Goal: Information Seeking & Learning: Find specific fact

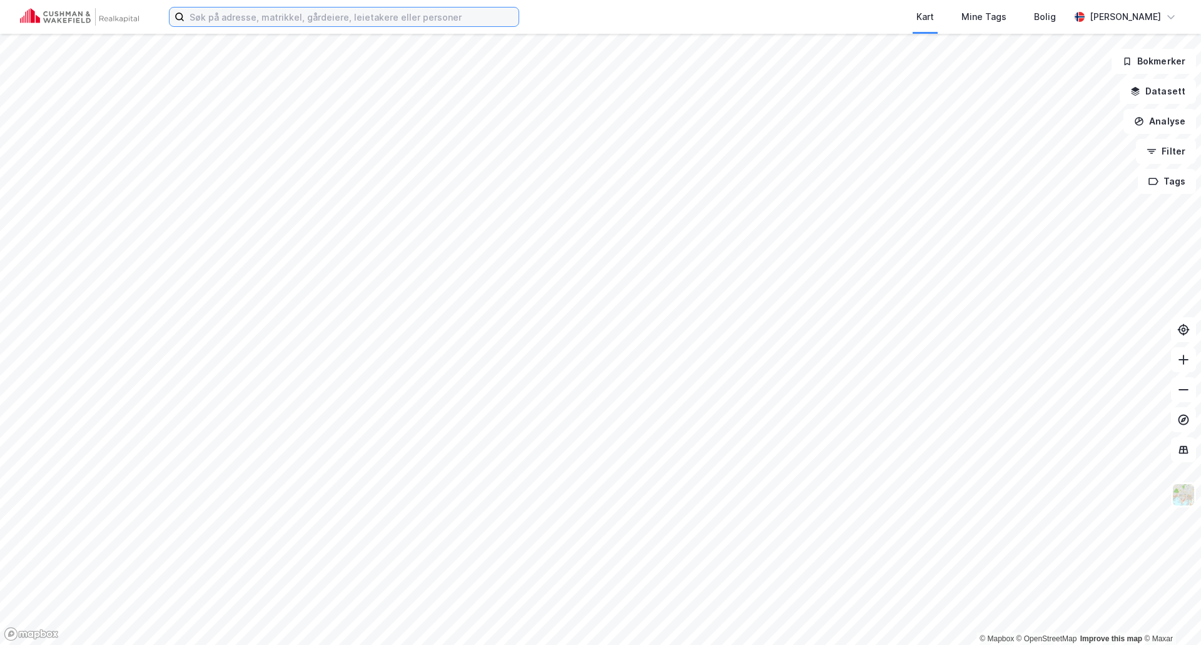
click at [344, 19] on input at bounding box center [351, 17] width 334 height 19
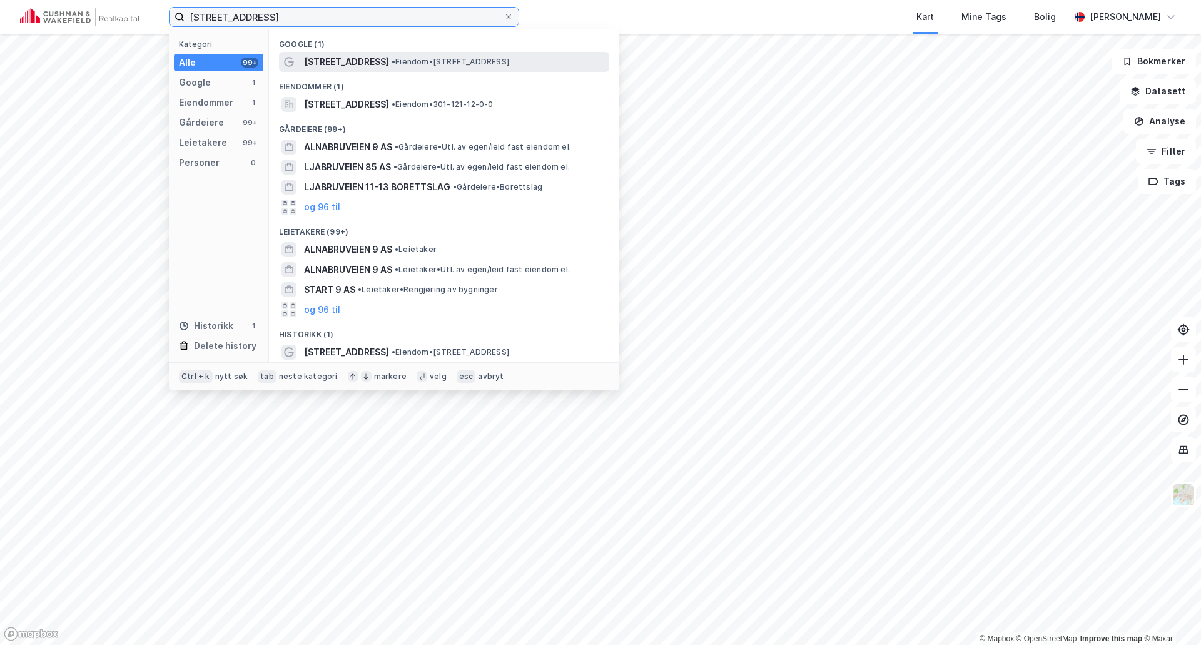
type input "[STREET_ADDRESS]"
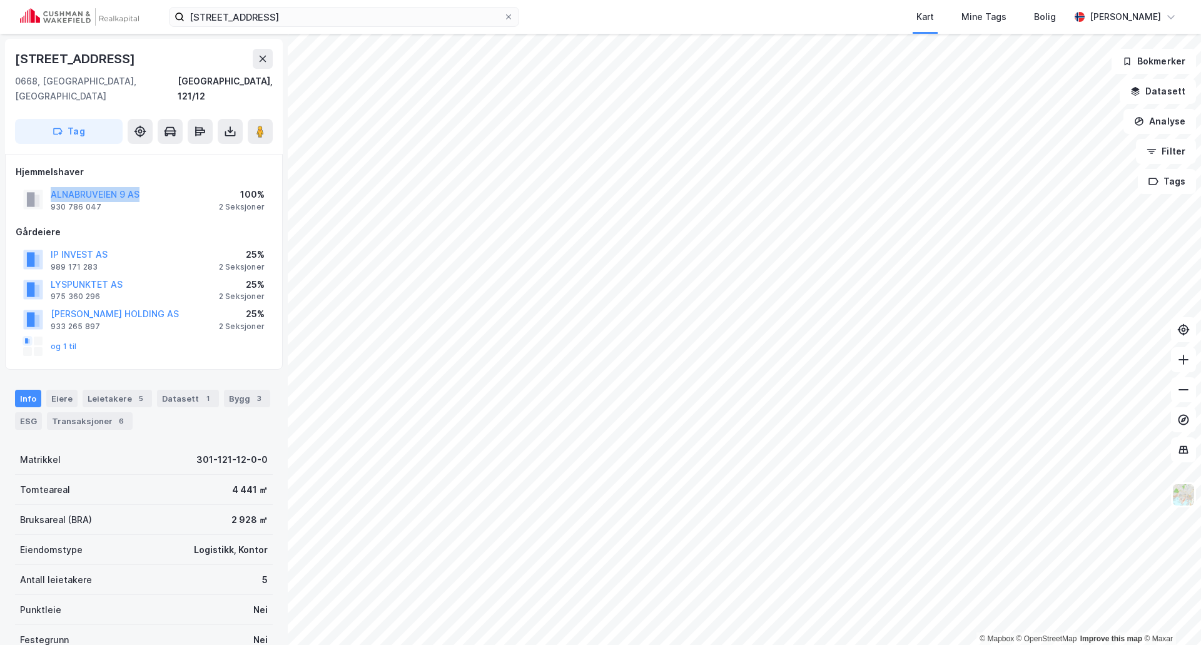
drag, startPoint x: 173, startPoint y: 178, endPoint x: 28, endPoint y: 178, distance: 145.1
click at [28, 184] on div "ALNABRUVEIEN 9 AS 930 786 047 100% 2 Seksjoner" at bounding box center [144, 199] width 256 height 30
copy button "ALNABRUVEIEN 9 AS"
click at [144, 184] on div "ALNABRUVEIEN 9 AS 930 786 047 100% 2 Seksjoner" at bounding box center [144, 199] width 256 height 30
click at [0, 0] on button "ALNABRUVEIEN 9 AS" at bounding box center [0, 0] width 0 height 0
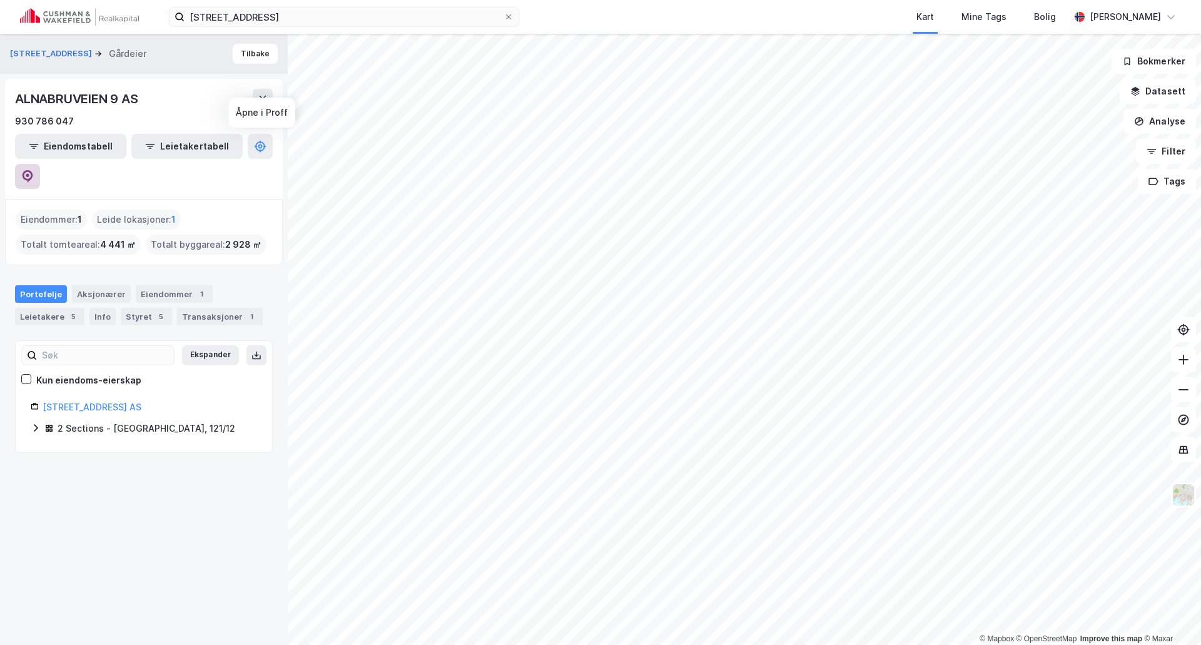
click at [40, 164] on button at bounding box center [27, 176] width 25 height 25
